Goal: Task Accomplishment & Management: Use online tool/utility

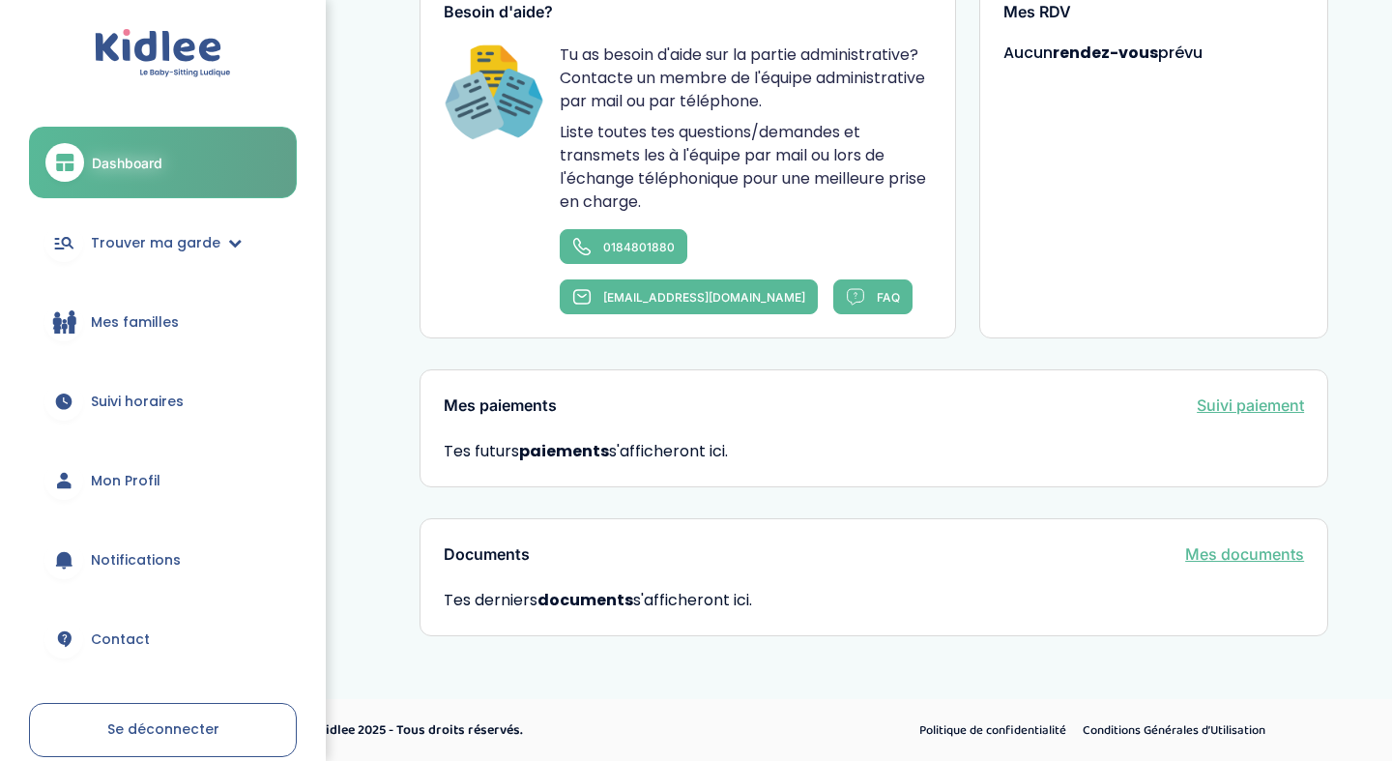
scroll to position [974, 0]
click at [130, 249] on span "Trouver ma garde" at bounding box center [156, 243] width 130 height 20
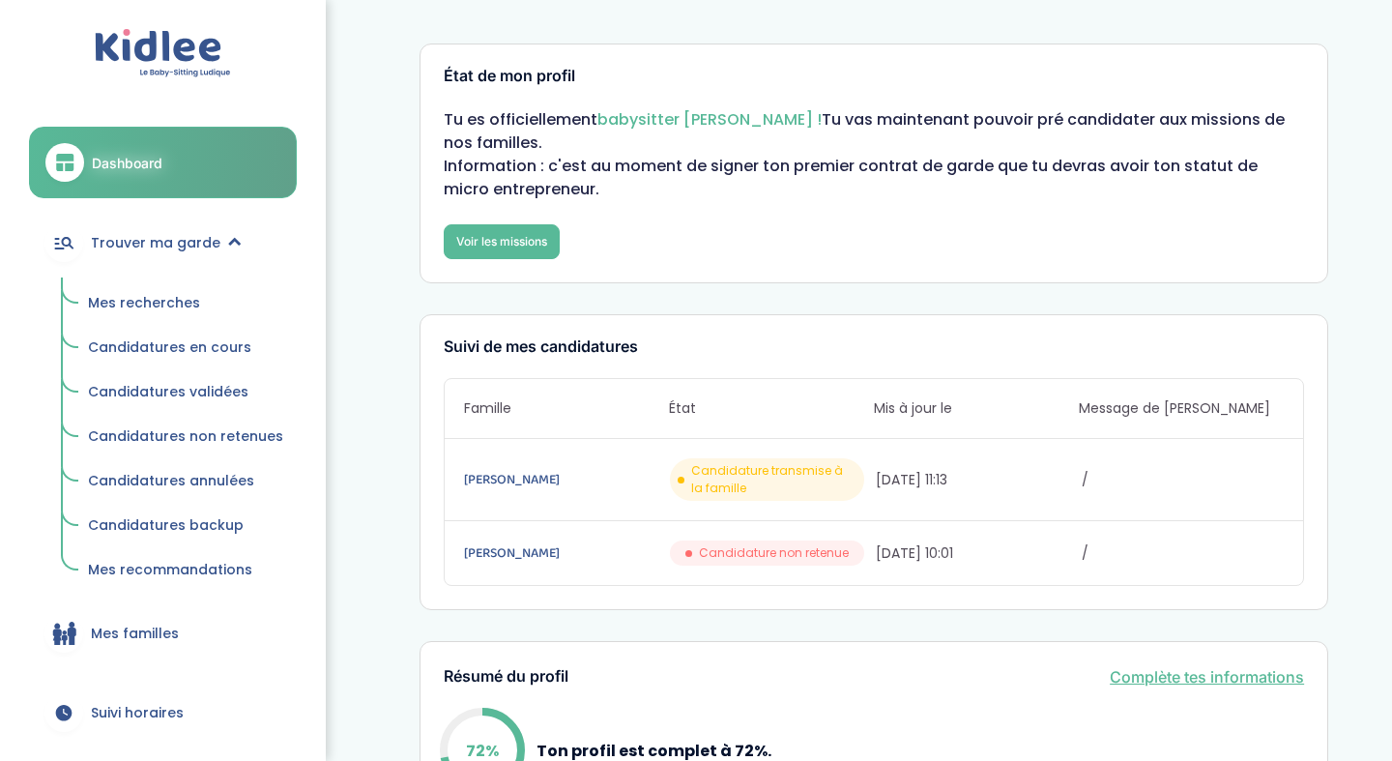
click at [174, 303] on span "Mes recherches" at bounding box center [144, 302] width 112 height 19
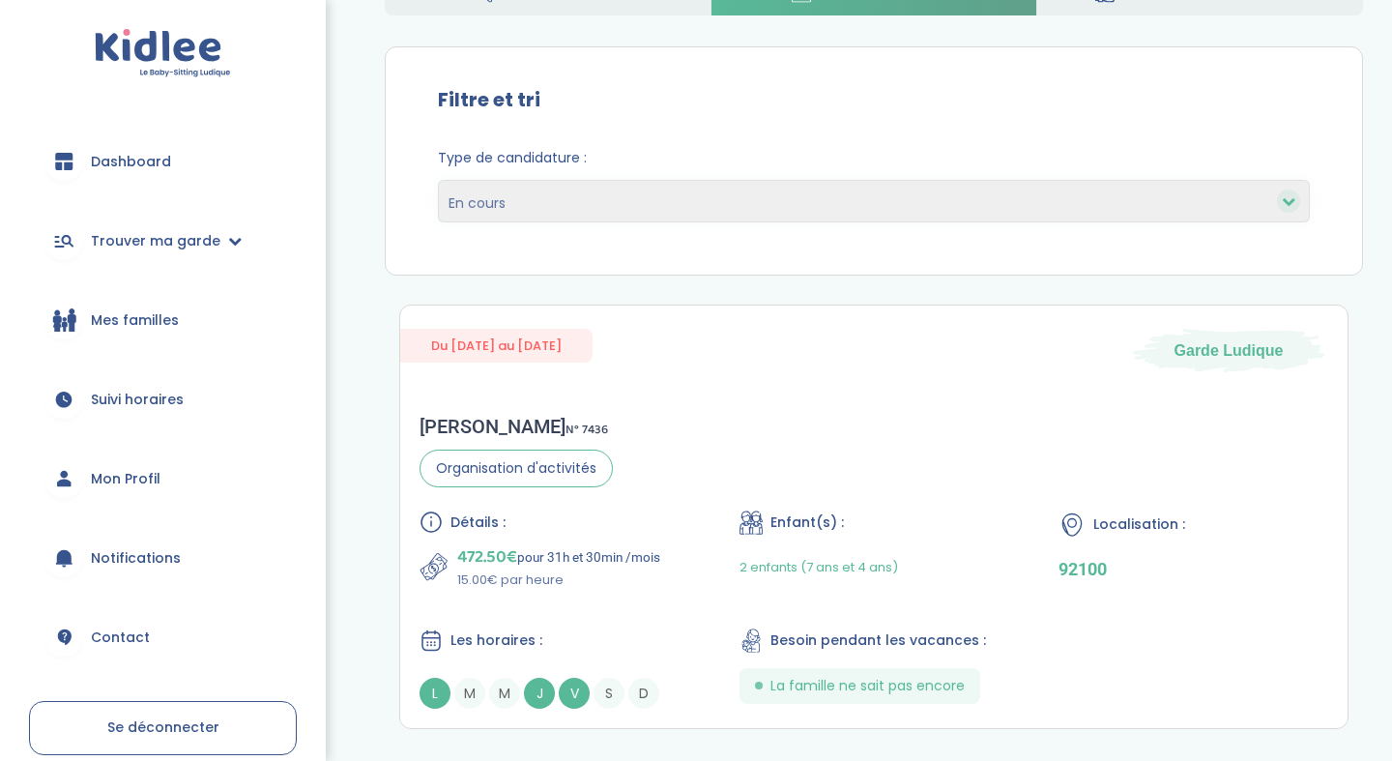
scroll to position [138, 0]
click at [603, 545] on p "472.50€ pour 31h et 30min /mois" at bounding box center [558, 555] width 203 height 27
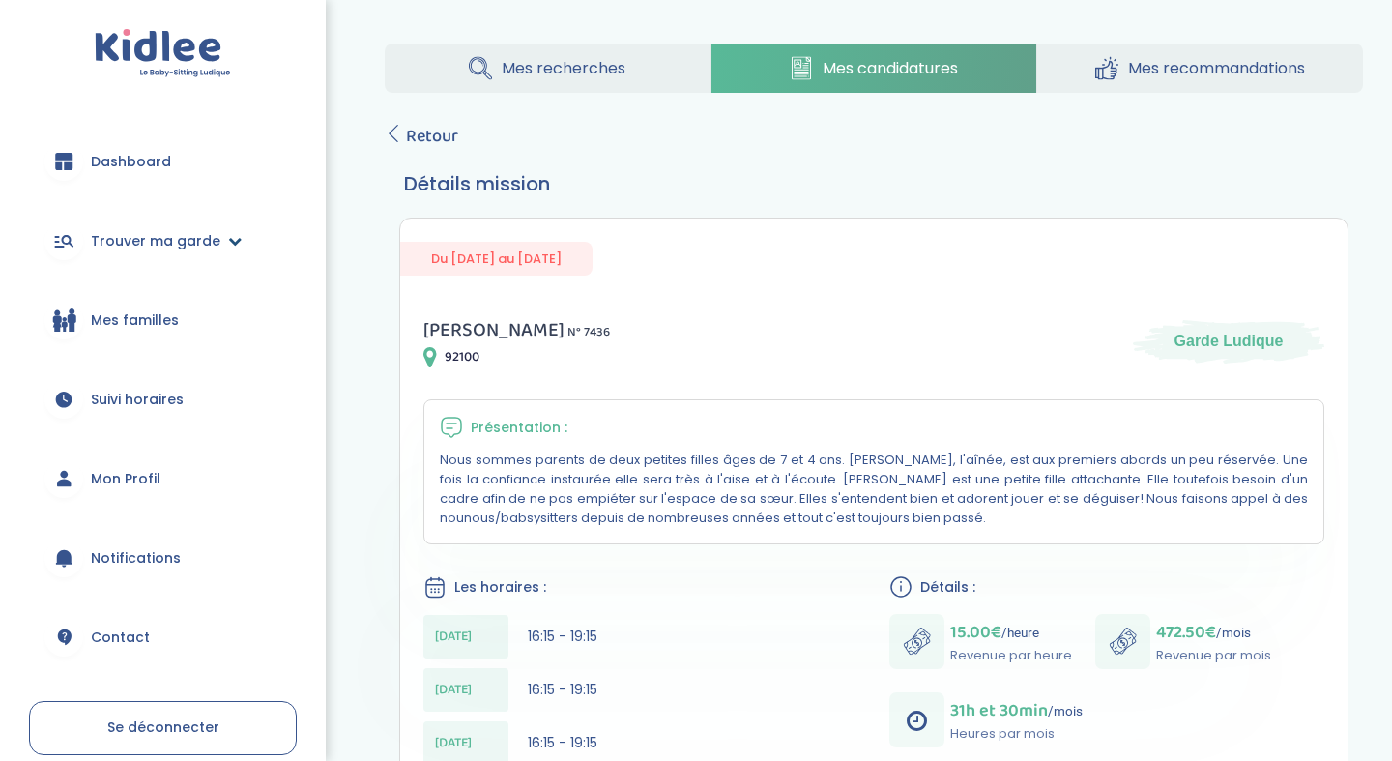
click at [131, 245] on span "Trouver ma garde" at bounding box center [156, 241] width 130 height 20
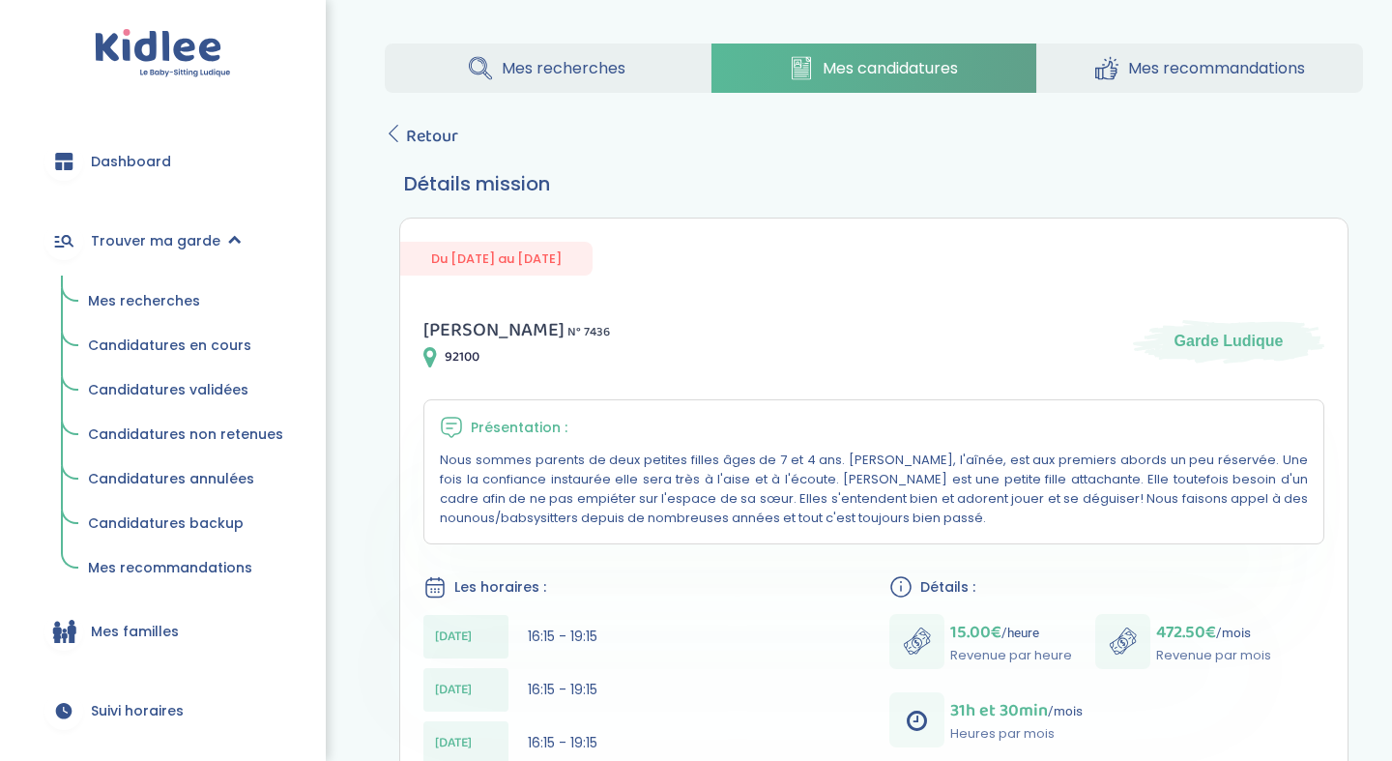
click at [125, 301] on span "Mes recherches" at bounding box center [144, 300] width 112 height 19
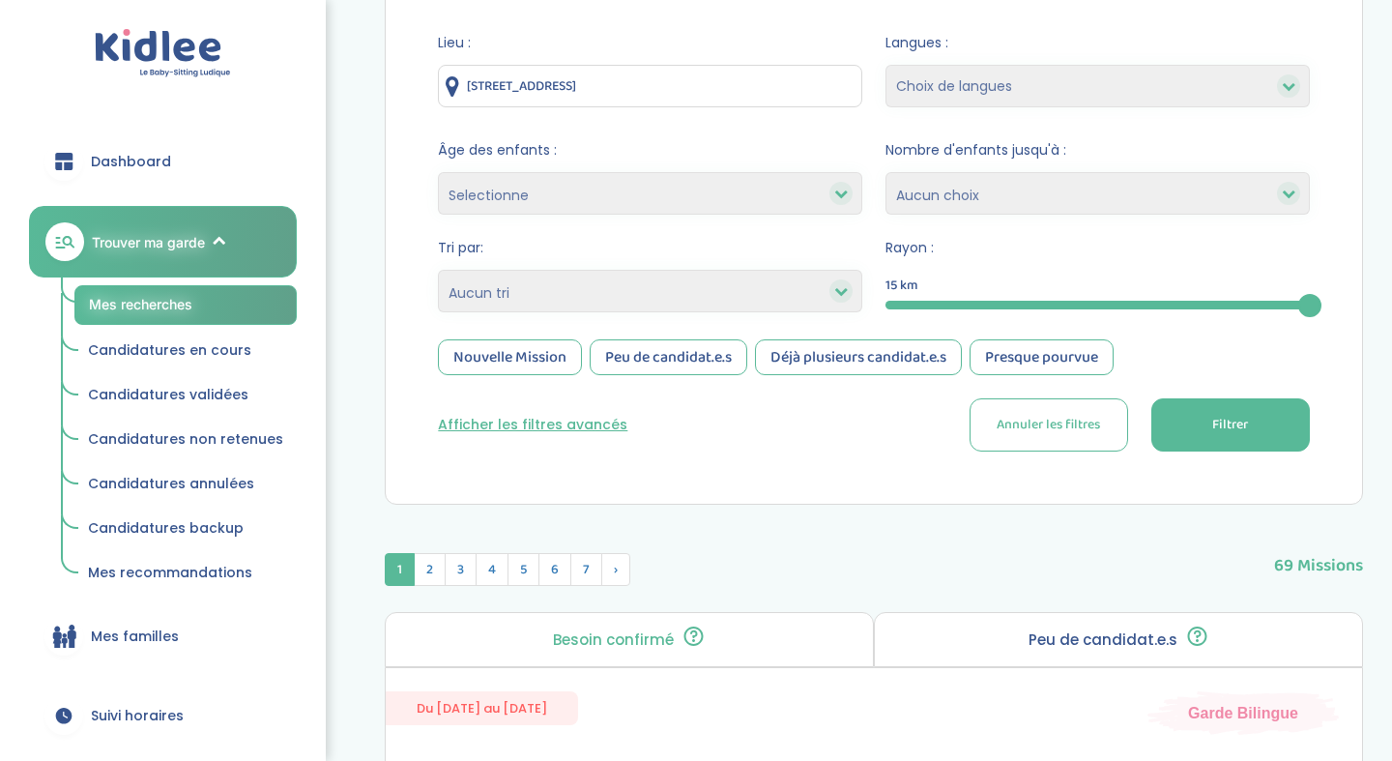
scroll to position [233, 0]
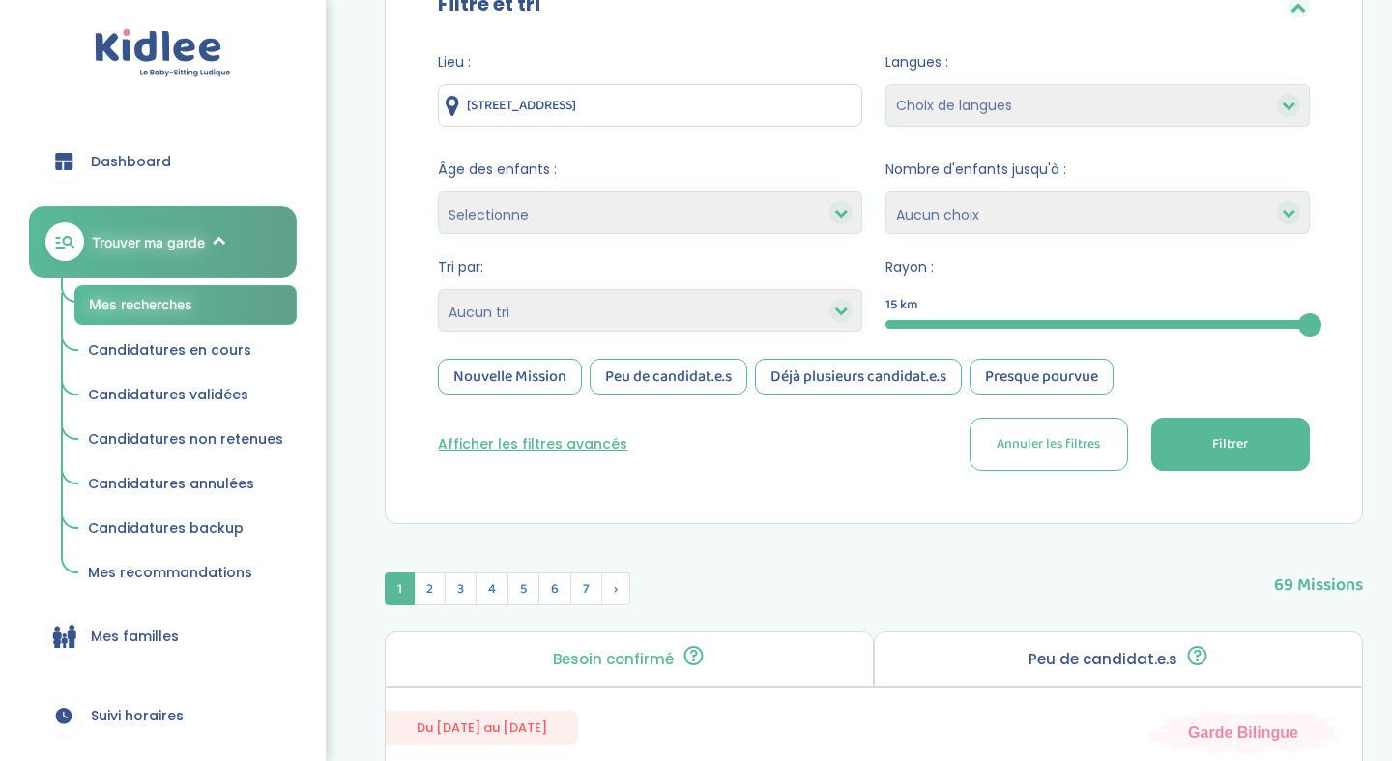
click at [587, 442] on button "Afficher les filtres avancés" at bounding box center [533, 444] width 190 height 20
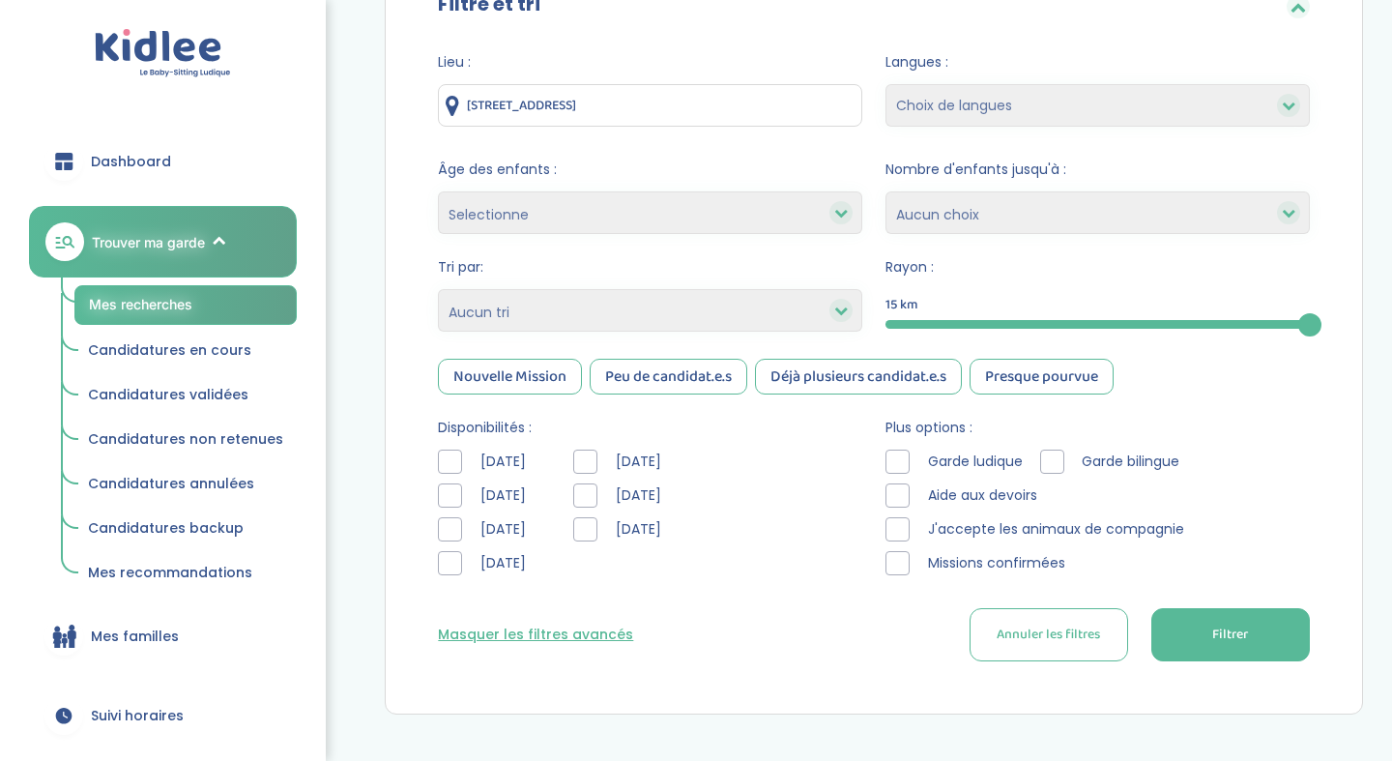
click at [452, 522] on div at bounding box center [450, 529] width 24 height 24
click at [1218, 636] on span "Filtrer" at bounding box center [1230, 635] width 36 height 20
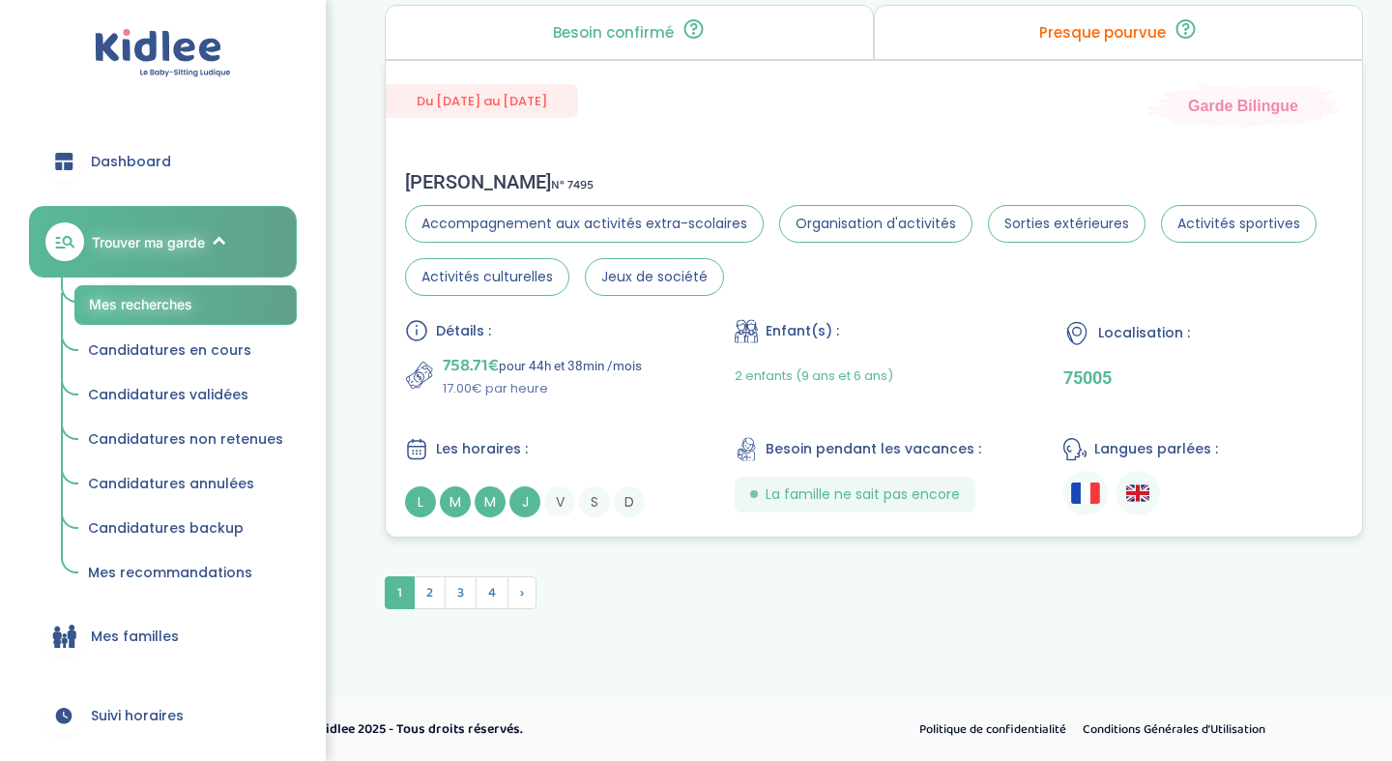
scroll to position [5646, 0]
click at [423, 595] on span "2" at bounding box center [430, 592] width 32 height 33
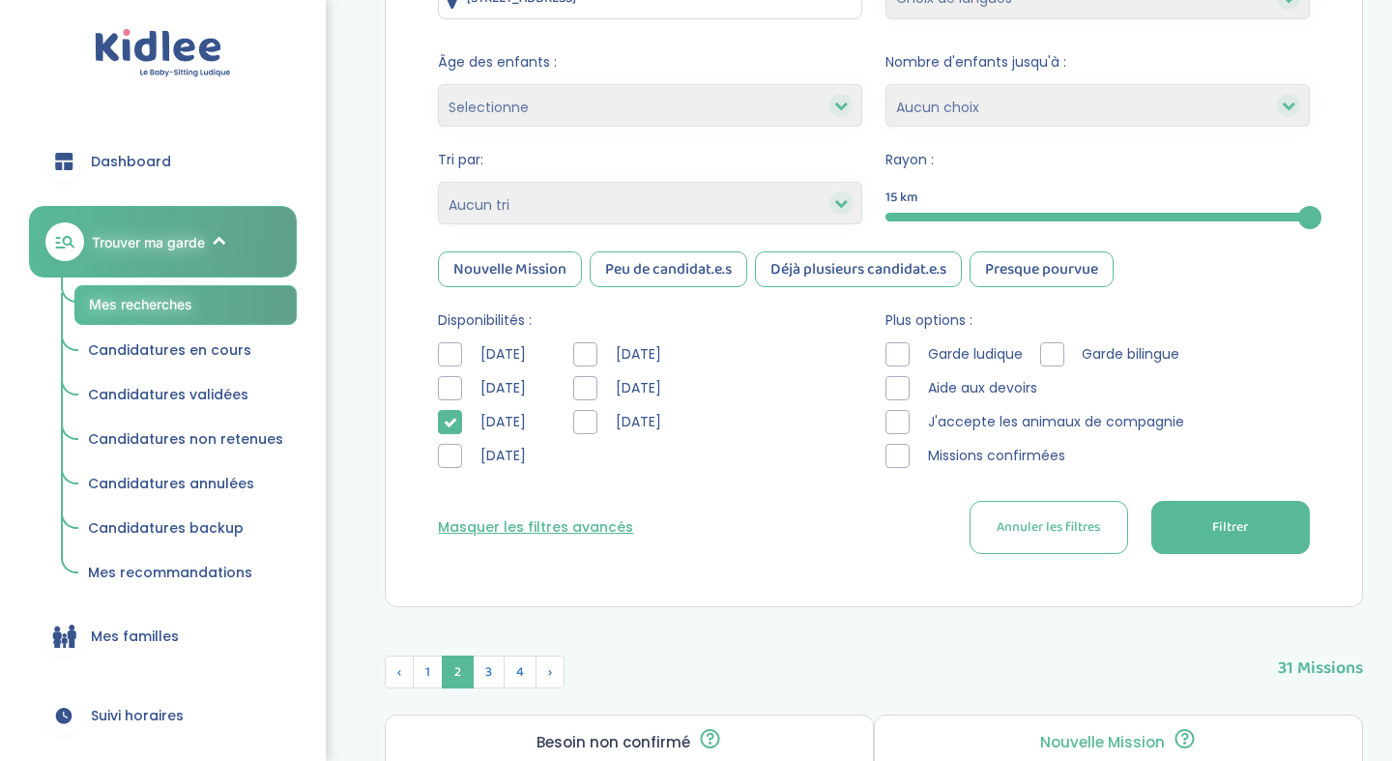
scroll to position [342, 0]
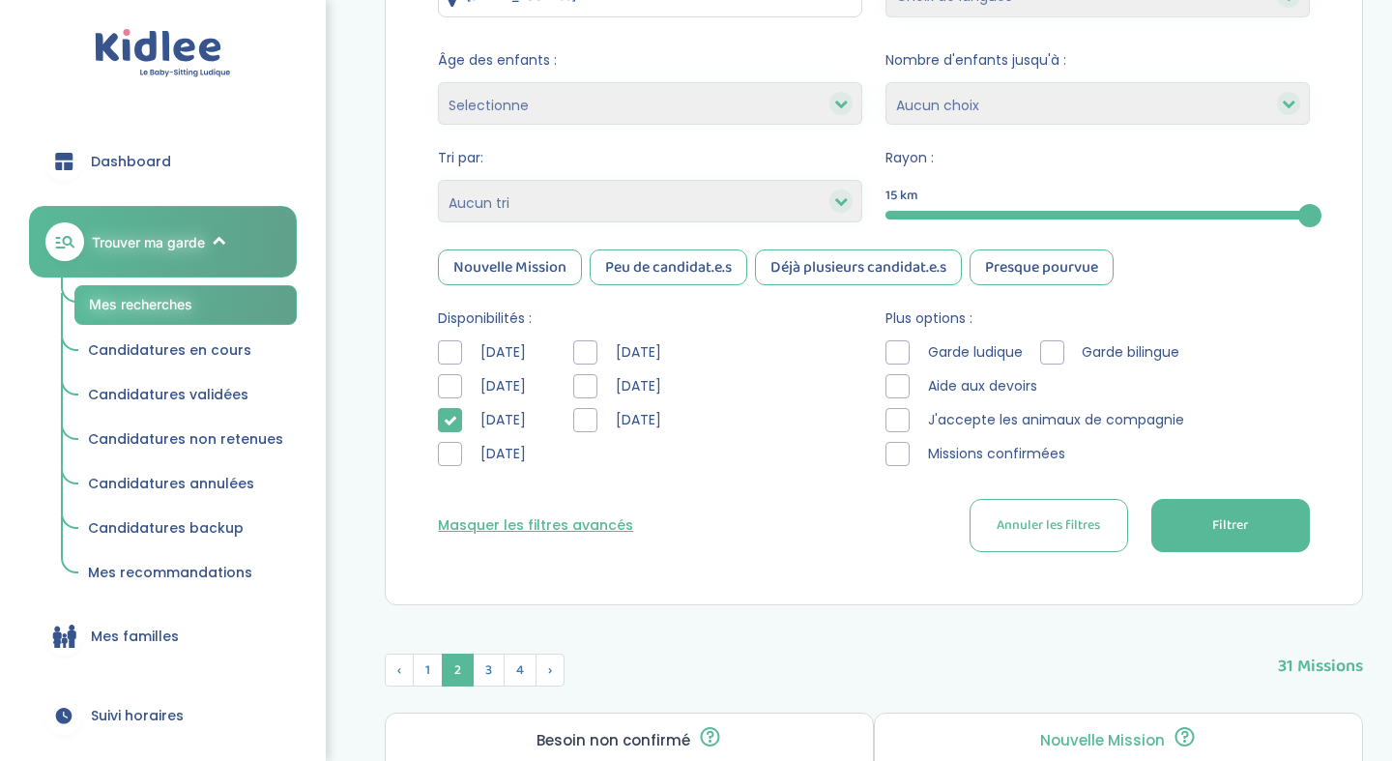
click at [888, 458] on div at bounding box center [898, 454] width 24 height 24
click at [1216, 528] on span "Filtrer" at bounding box center [1230, 525] width 36 height 20
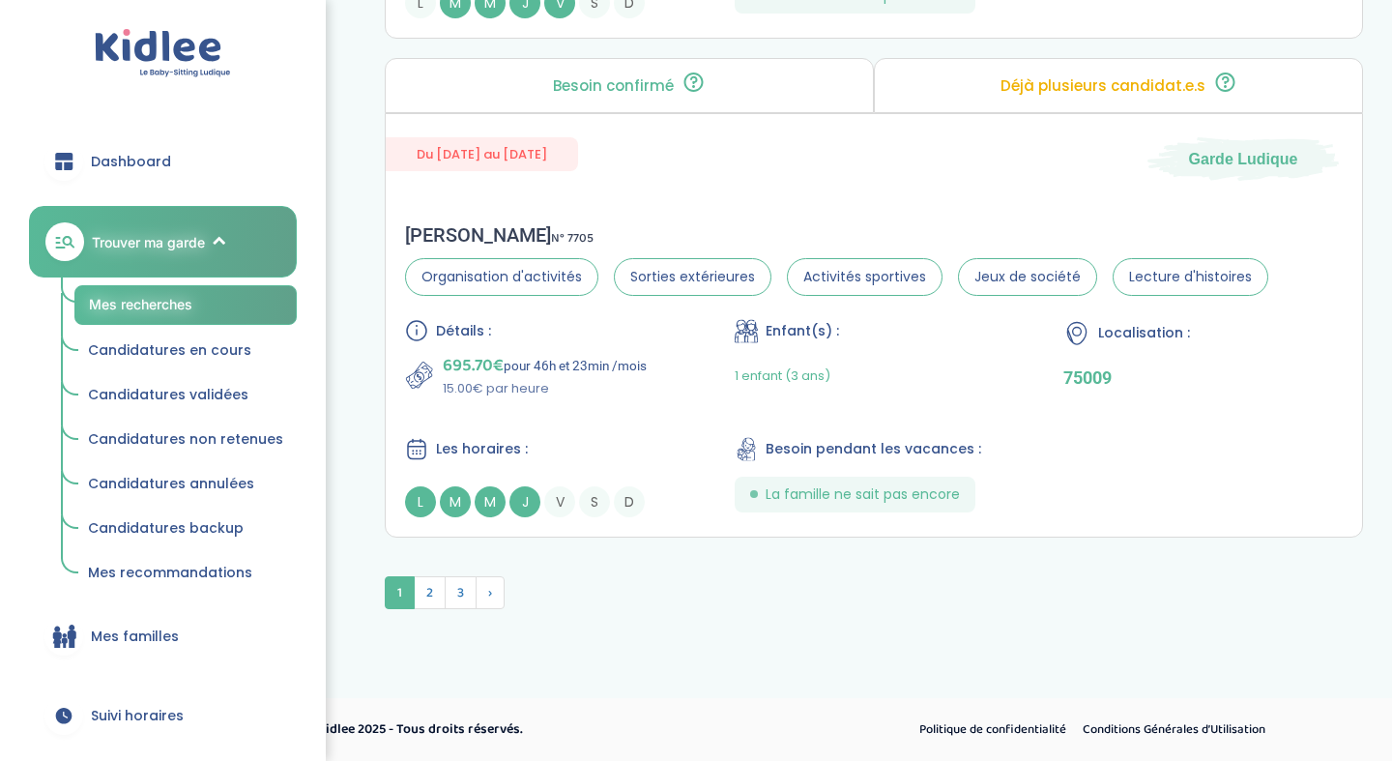
scroll to position [5646, 0]
click at [438, 589] on span "2" at bounding box center [430, 592] width 32 height 33
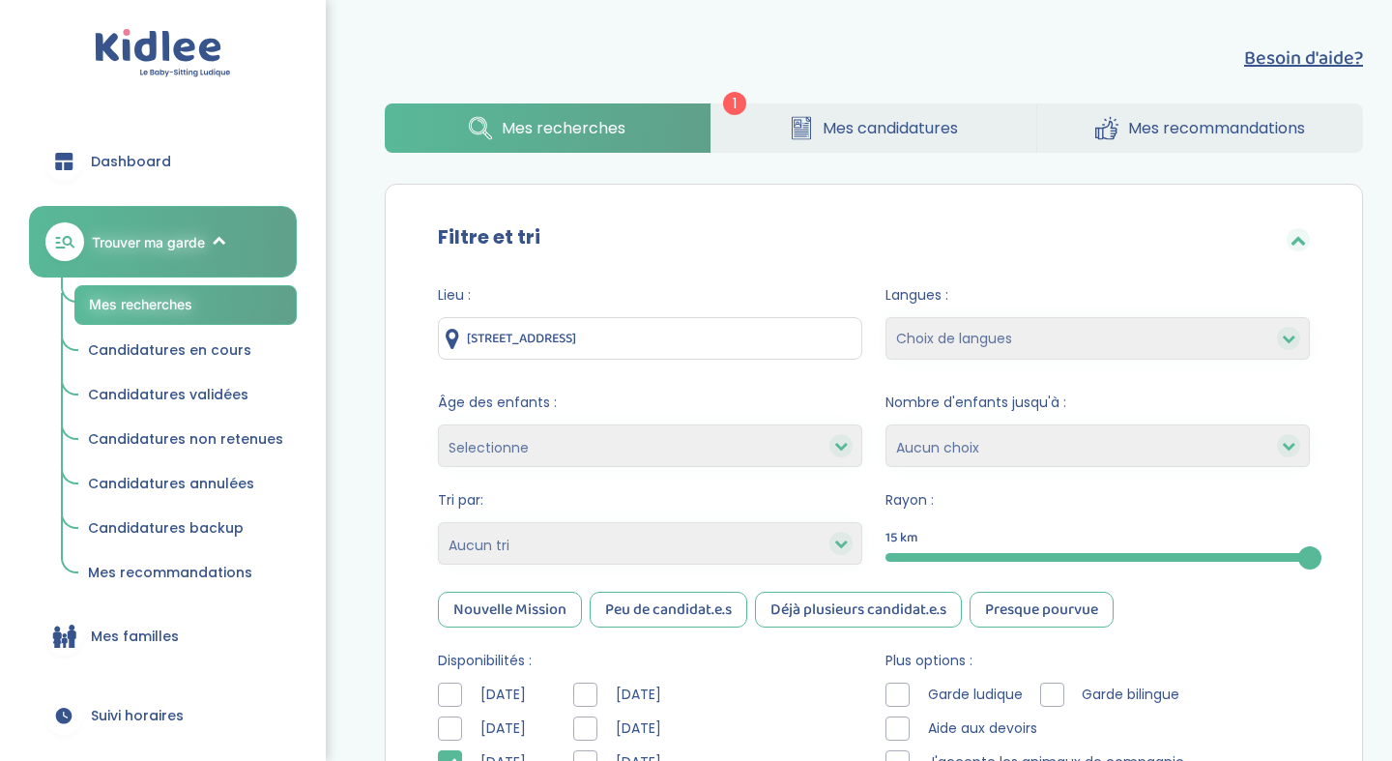
scroll to position [0, 0]
click at [823, 134] on span "Mes candidatures" at bounding box center [890, 128] width 135 height 24
